Goal: Ask a question

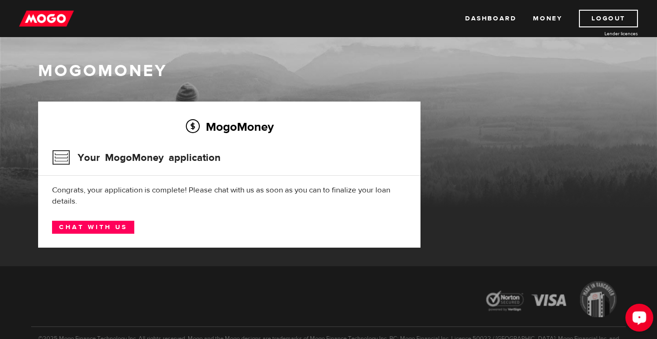
click at [637, 321] on div "Open LiveChat chat widget" at bounding box center [639, 318] width 16 height 16
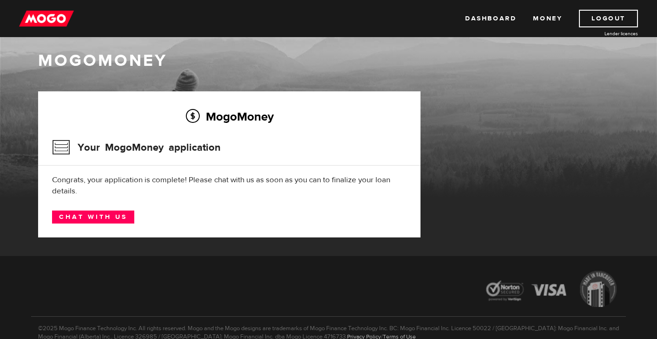
scroll to position [11, 0]
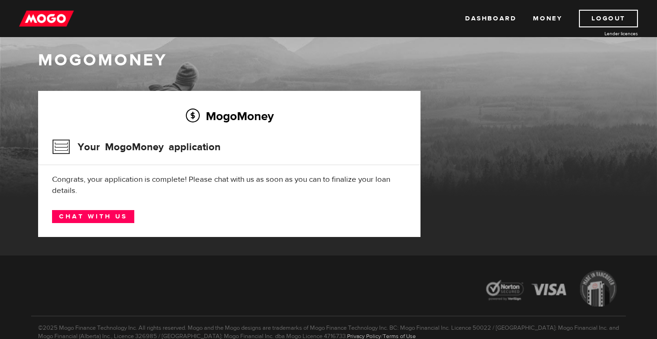
click at [411, 278] on div at bounding box center [328, 290] width 594 height 52
click at [635, 321] on div "Open LiveChat chat widget" at bounding box center [639, 318] width 16 height 16
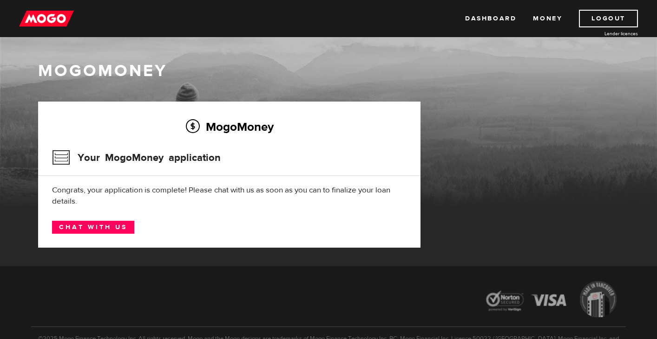
click at [46, 23] on img at bounding box center [46, 19] width 55 height 18
